Goal: Find specific page/section: Find specific page/section

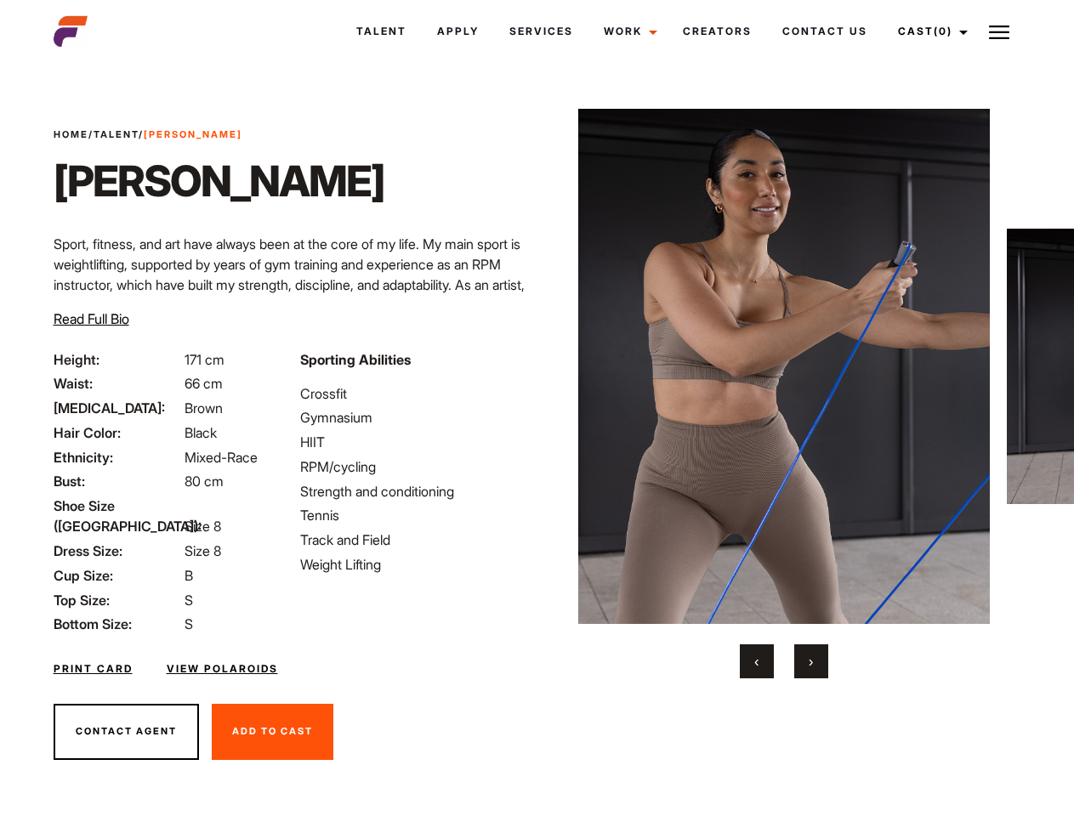
click at [927, 31] on link "Cast (0)" at bounding box center [929, 32] width 95 height 46
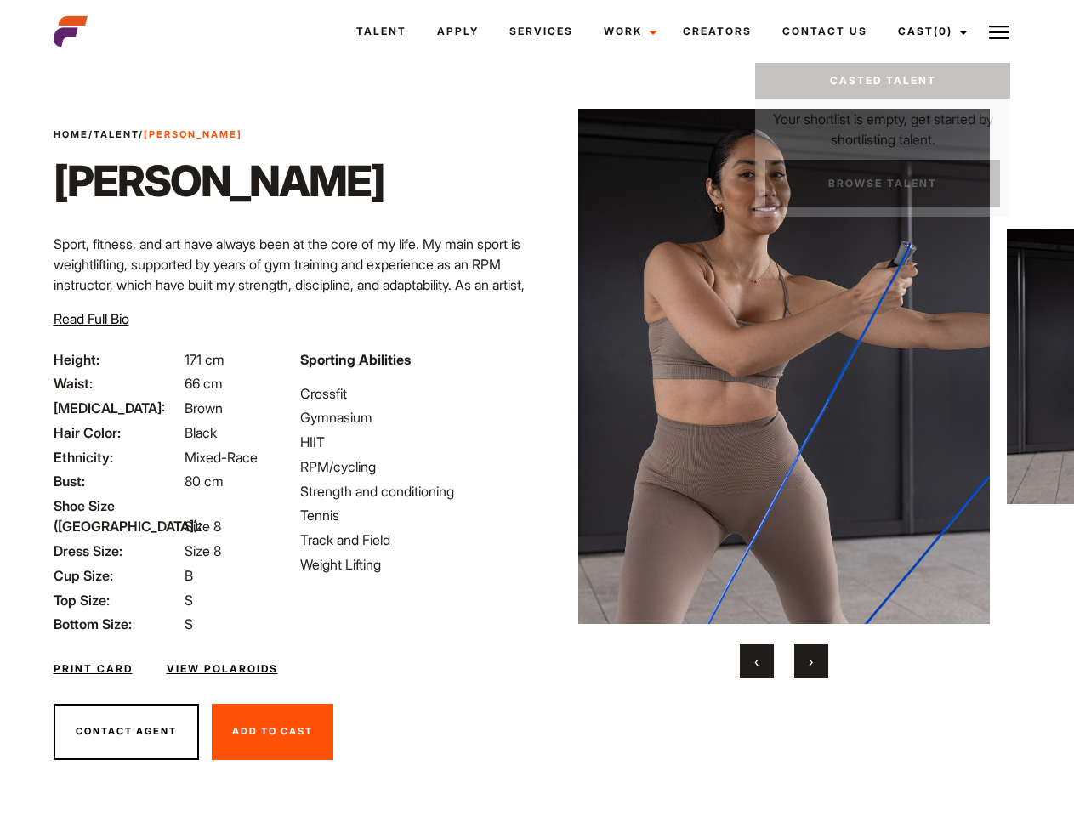
click at [999, 31] on img at bounding box center [999, 32] width 20 height 20
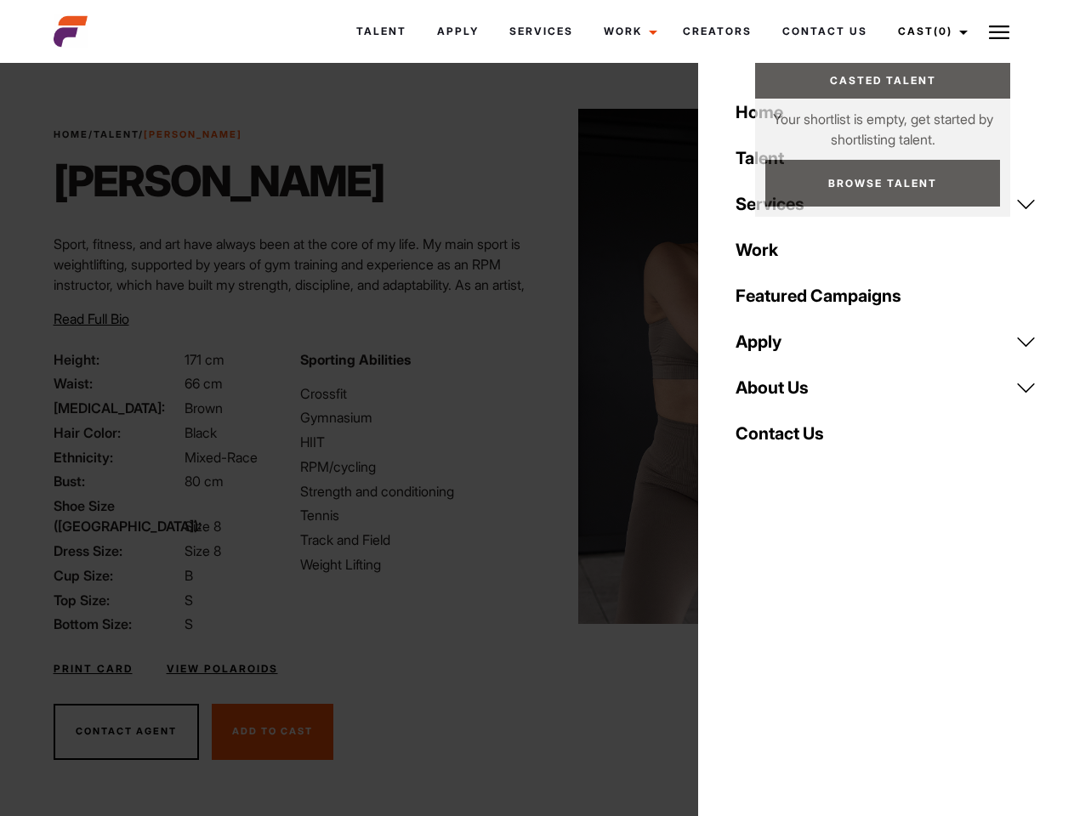
click at [783, 394] on img at bounding box center [784, 366] width 412 height 515
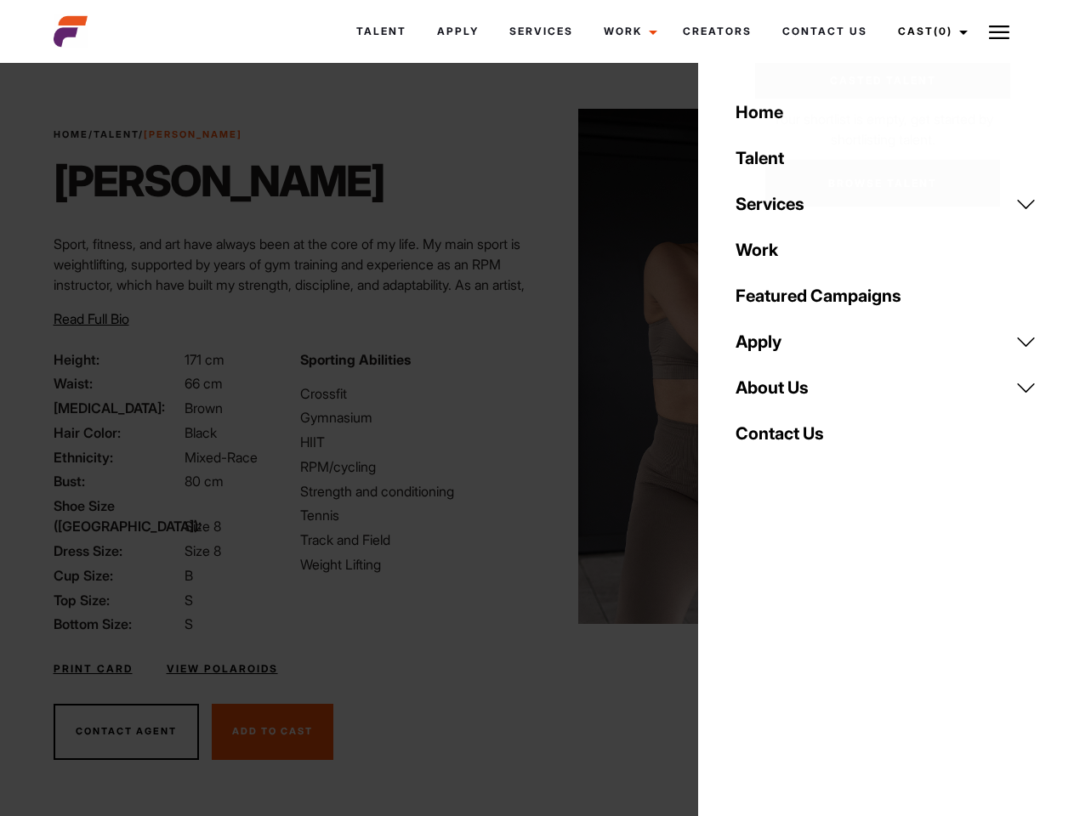
click at [536, 366] on div "Sporting Abilities Crossfit Gymnasium HIIT RPM/cycling Strength and conditionin…" at bounding box center [413, 492] width 247 height 286
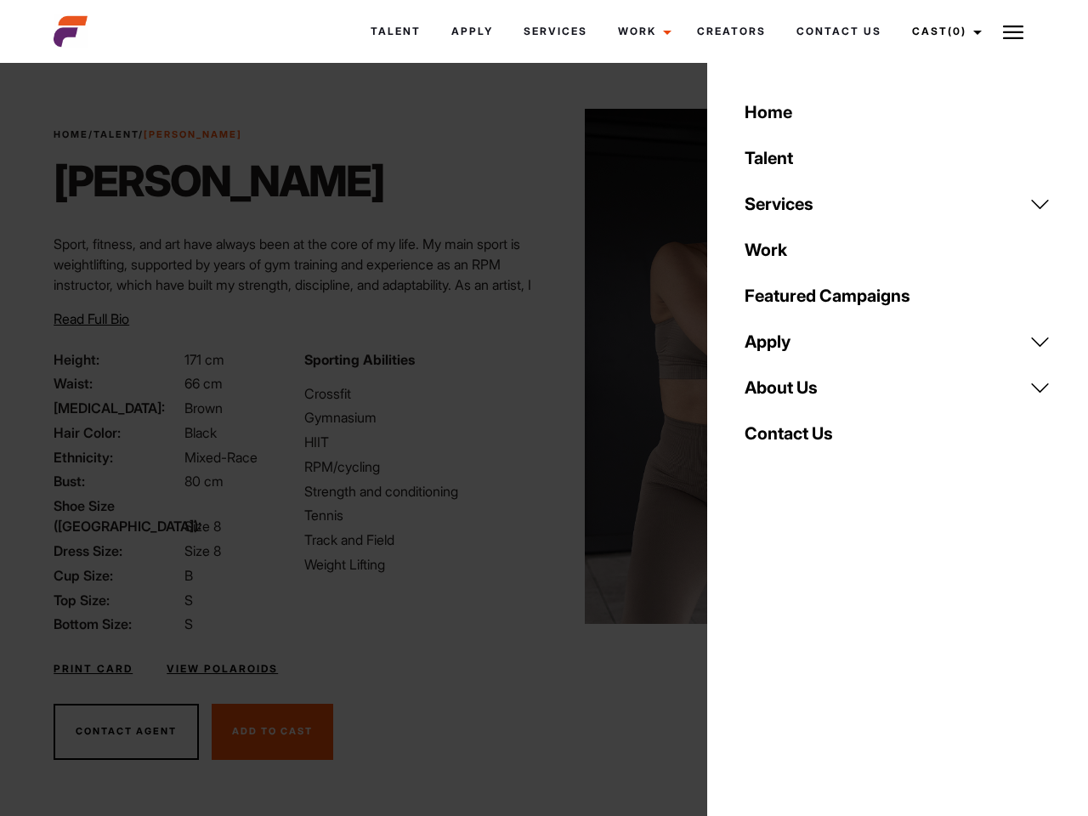
click at [757, 661] on div "Home Talent Services Talent Casting Photography Videography Creative Hair and M…" at bounding box center [897, 408] width 381 height 816
click at [811, 661] on div "Home Talent Services Talent Casting Photography Videography Creative Hair and M…" at bounding box center [897, 408] width 381 height 816
